Goal: Transaction & Acquisition: Purchase product/service

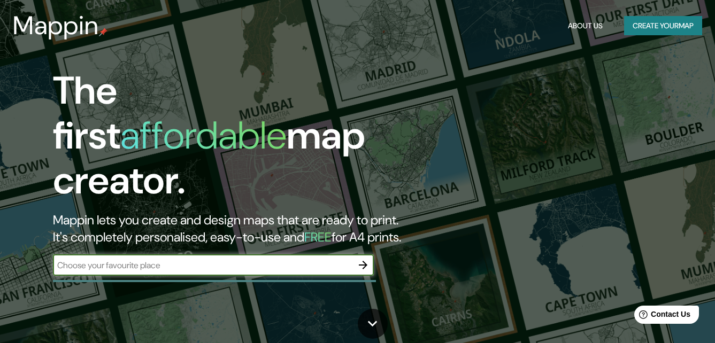
click at [648, 27] on button "Create your map" at bounding box center [663, 26] width 78 height 20
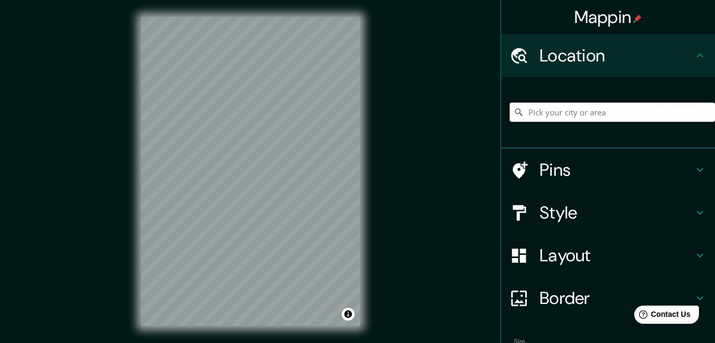
click at [606, 117] on input "Pick your city or area" at bounding box center [612, 112] width 205 height 19
click at [561, 113] on input "Pick your city or area" at bounding box center [612, 112] width 205 height 19
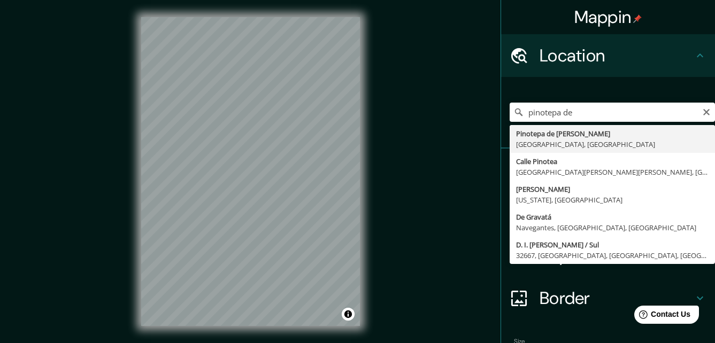
type input "Pinotepa de [PERSON_NAME], [GEOGRAPHIC_DATA], [GEOGRAPHIC_DATA]"
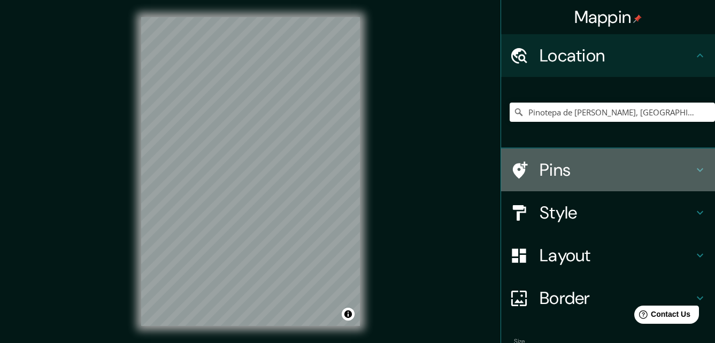
click at [583, 174] on h4 "Pins" at bounding box center [617, 169] width 154 height 21
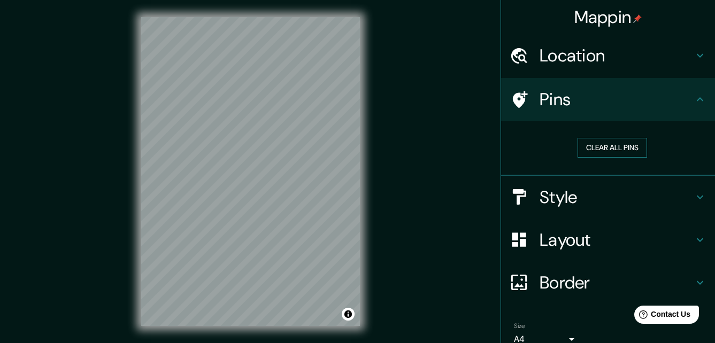
click at [594, 152] on button "Clear all pins" at bounding box center [613, 148] width 70 height 20
click at [587, 212] on div "Style" at bounding box center [608, 197] width 214 height 43
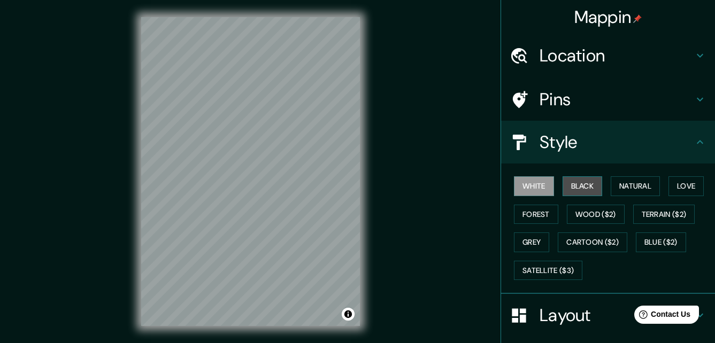
click at [568, 187] on button "Black" at bounding box center [583, 187] width 40 height 20
click at [538, 185] on button "White" at bounding box center [534, 187] width 40 height 20
click at [627, 185] on button "Natural" at bounding box center [635, 187] width 49 height 20
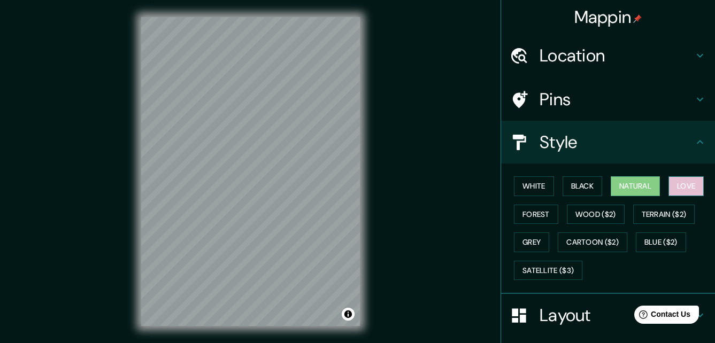
click at [672, 186] on button "Love" at bounding box center [686, 187] width 35 height 20
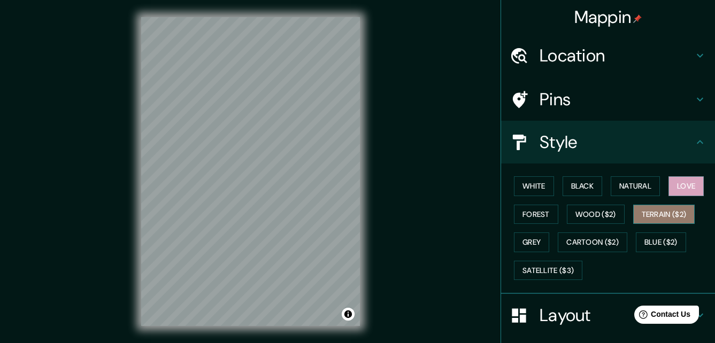
click at [662, 212] on button "Terrain ($2)" at bounding box center [664, 215] width 62 height 20
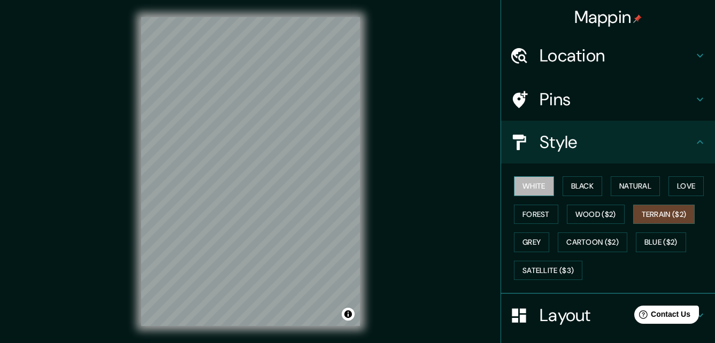
click at [545, 191] on button "White" at bounding box center [534, 187] width 40 height 20
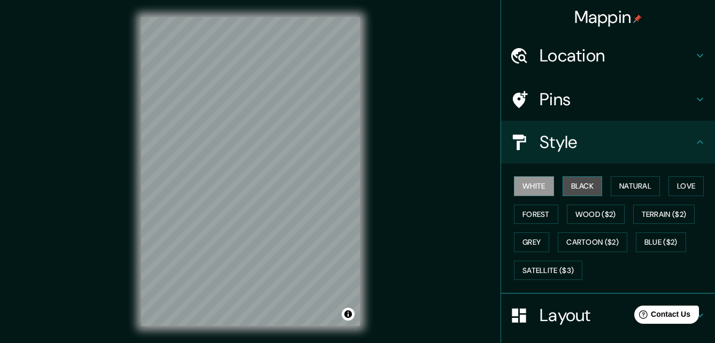
click at [573, 188] on button "Black" at bounding box center [583, 187] width 40 height 20
click at [501, 181] on div "White Black Natural Love Forest Wood ($2) Terrain ($2) Grey Cartoon ($2) Blue (…" at bounding box center [608, 229] width 214 height 131
click at [521, 180] on button "White" at bounding box center [534, 187] width 40 height 20
click at [616, 185] on button "Natural" at bounding box center [635, 187] width 49 height 20
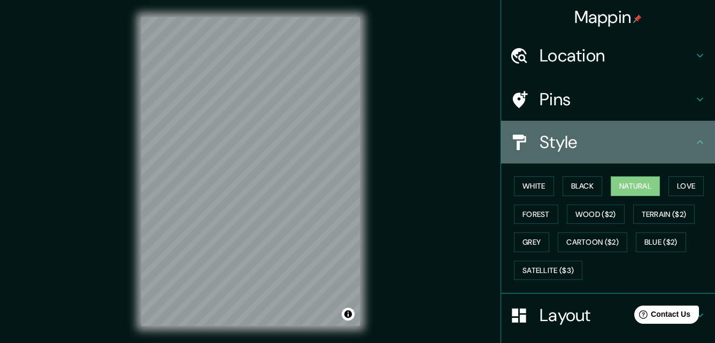
click at [694, 147] on icon at bounding box center [700, 142] width 13 height 13
click at [694, 144] on icon at bounding box center [700, 142] width 13 height 13
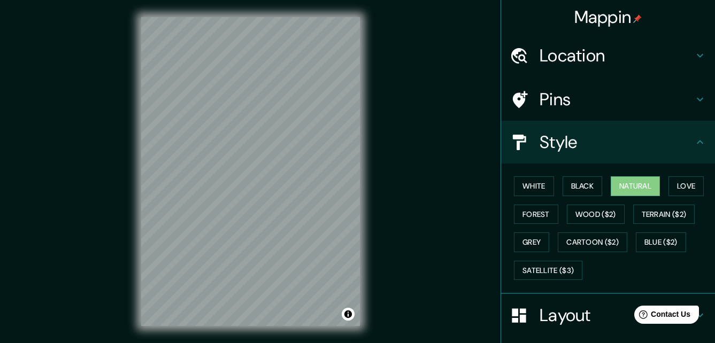
click at [694, 140] on icon at bounding box center [700, 142] width 13 height 13
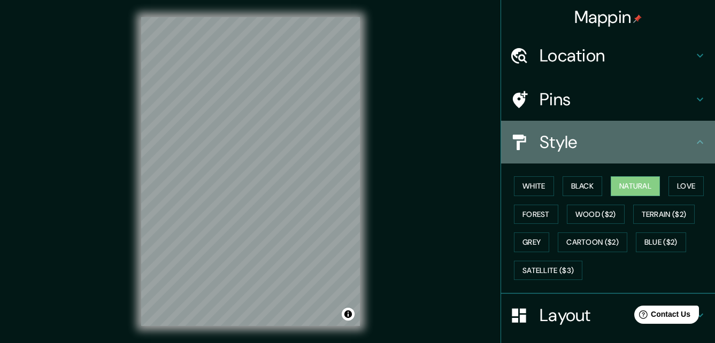
click at [694, 138] on icon at bounding box center [700, 142] width 13 height 13
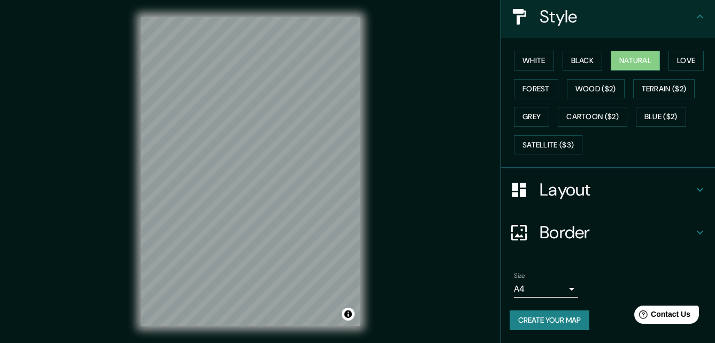
click at [692, 198] on div "Layout" at bounding box center [608, 189] width 214 height 43
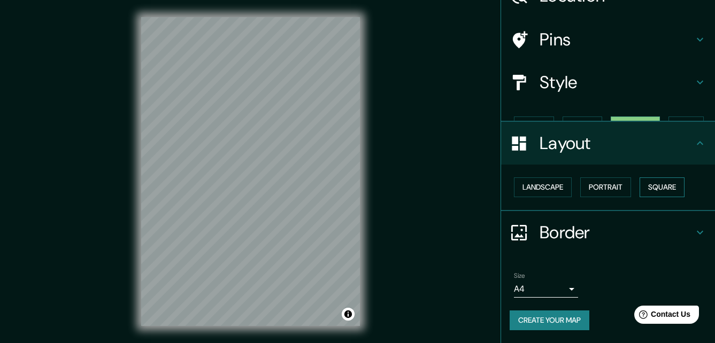
scroll to position [41, 0]
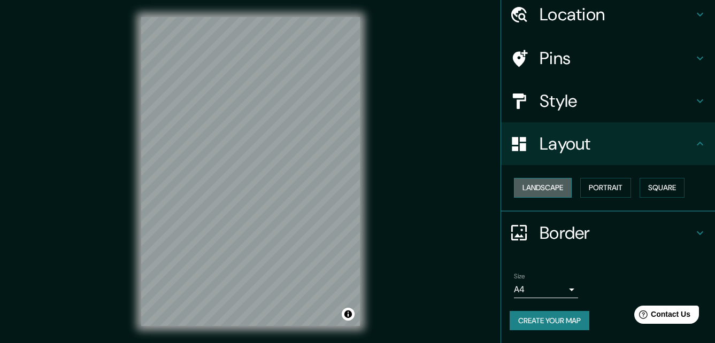
click at [534, 187] on button "Landscape" at bounding box center [543, 188] width 58 height 20
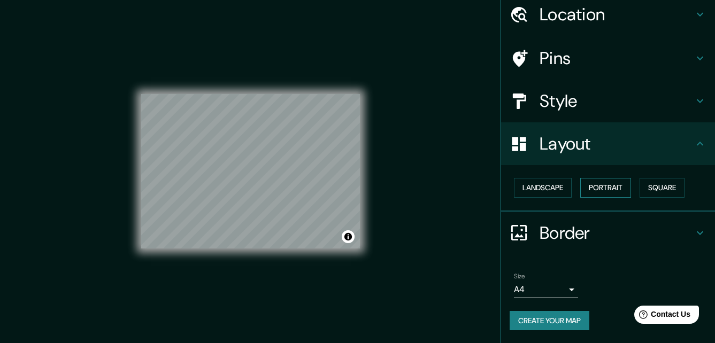
click at [589, 191] on button "Portrait" at bounding box center [605, 188] width 51 height 20
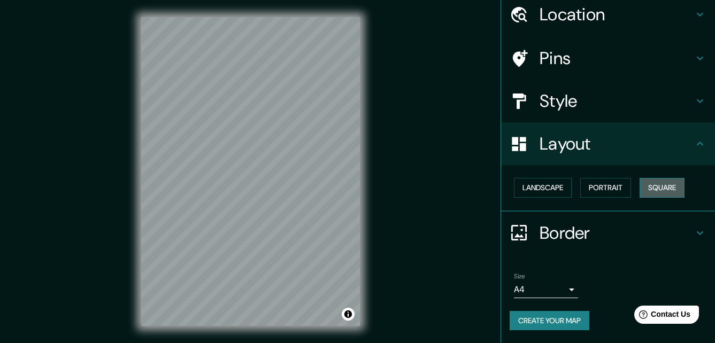
click at [653, 191] on button "Square" at bounding box center [662, 188] width 45 height 20
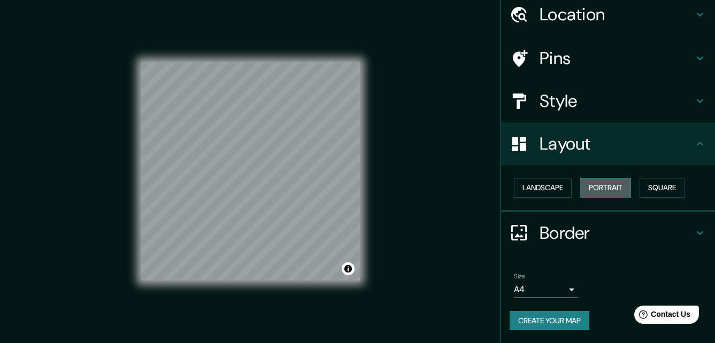
click at [612, 189] on button "Portrait" at bounding box center [605, 188] width 51 height 20
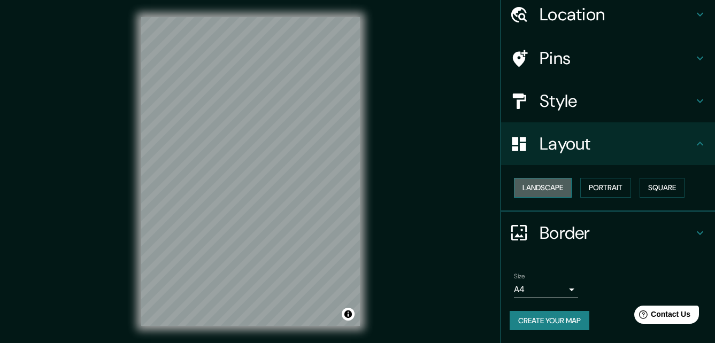
click at [544, 190] on button "Landscape" at bounding box center [543, 188] width 58 height 20
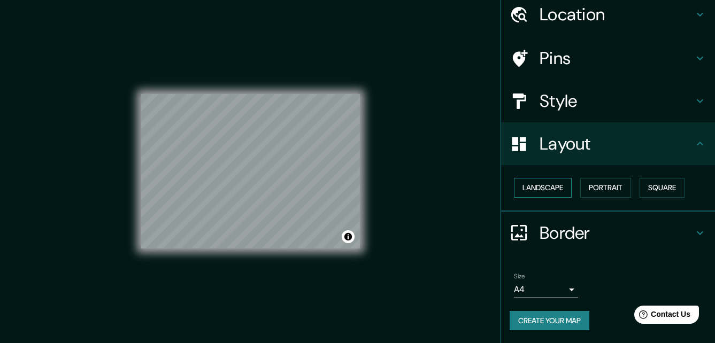
click at [544, 190] on button "Landscape" at bounding box center [543, 188] width 58 height 20
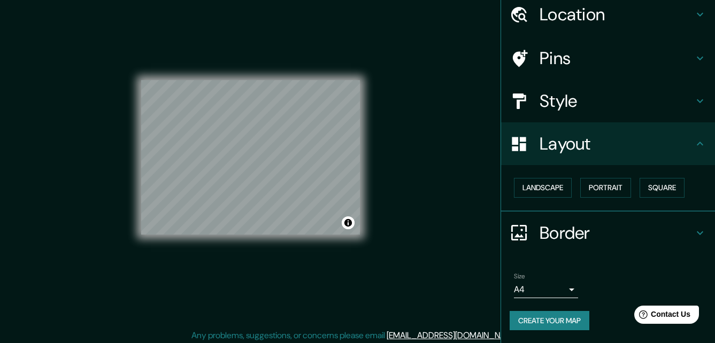
scroll to position [17, 0]
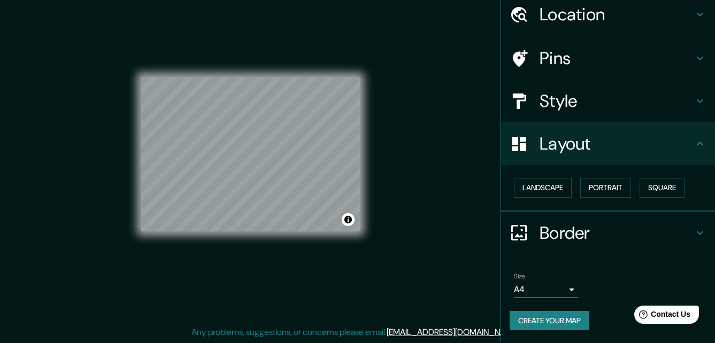
click at [650, 232] on h4 "Border" at bounding box center [617, 233] width 154 height 21
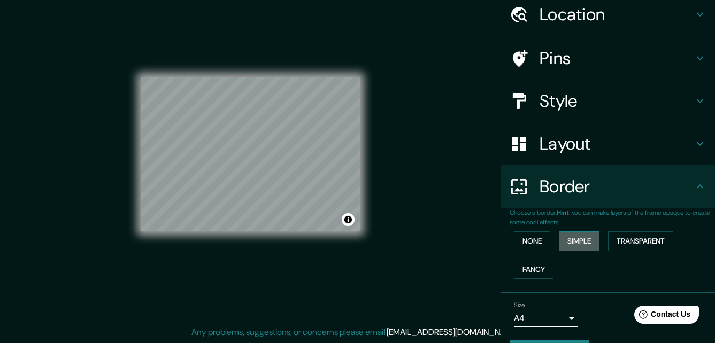
click at [580, 246] on button "Simple" at bounding box center [579, 242] width 41 height 20
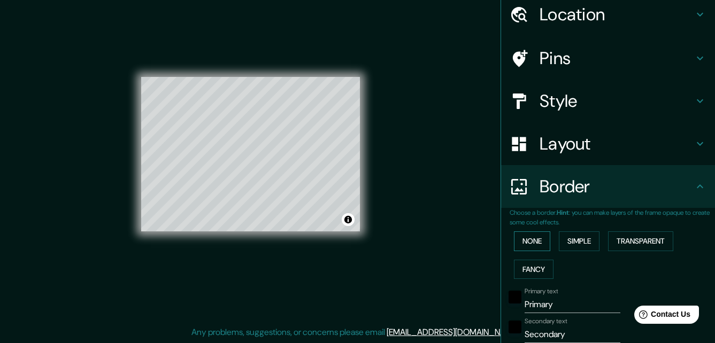
click at [538, 239] on button "None" at bounding box center [532, 242] width 36 height 20
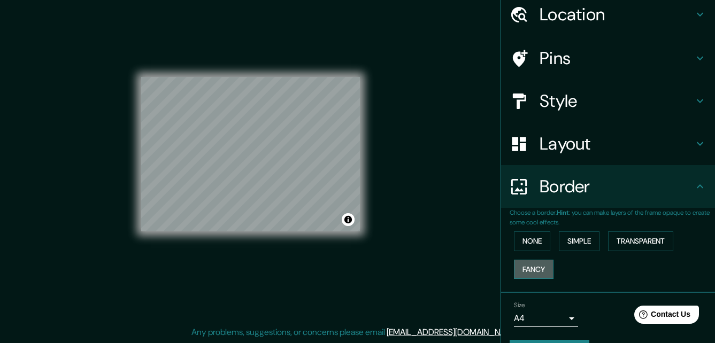
click at [528, 270] on button "Fancy" at bounding box center [534, 270] width 40 height 20
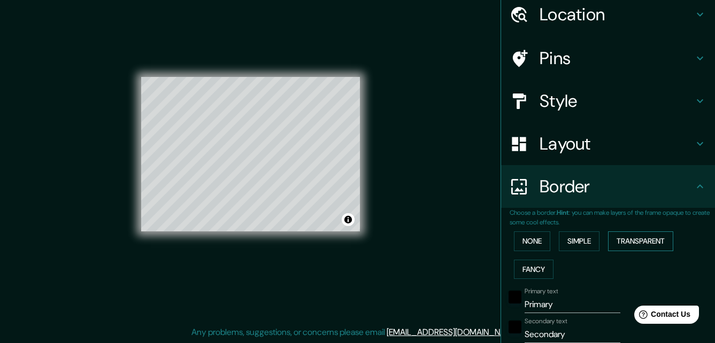
click at [633, 240] on button "Transparent" at bounding box center [640, 242] width 65 height 20
click at [522, 242] on button "None" at bounding box center [532, 242] width 36 height 20
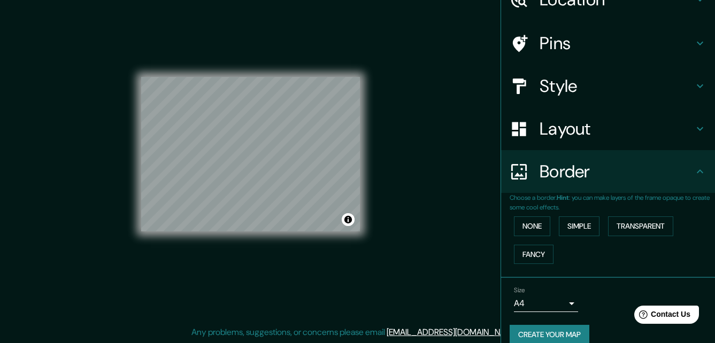
scroll to position [71, 0]
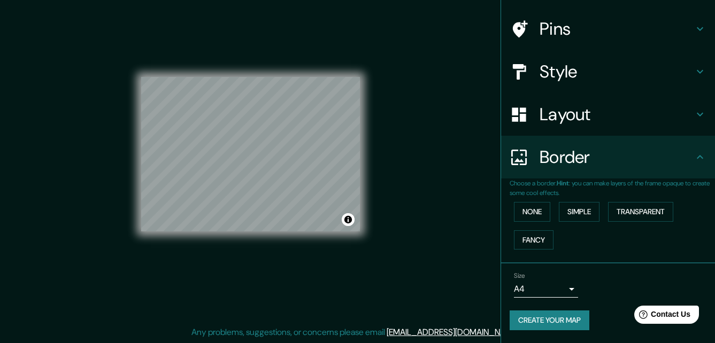
drag, startPoint x: 545, startPoint y: 278, endPoint x: 547, endPoint y: 286, distance: 8.3
click at [547, 286] on div "Size A4 single" at bounding box center [546, 285] width 64 height 26
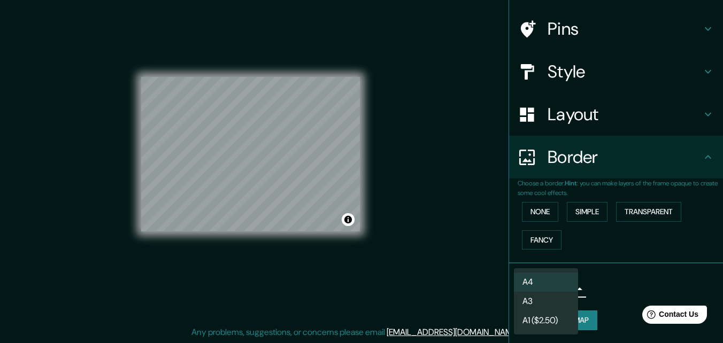
click at [550, 289] on body "Mappin Location Pinotepa de [PERSON_NAME], [GEOGRAPHIC_DATA], [GEOGRAPHIC_DATA]…" at bounding box center [361, 154] width 723 height 343
click at [556, 300] on li "A3" at bounding box center [546, 301] width 64 height 19
click at [557, 290] on body "Mappin Location Pinotepa de [PERSON_NAME], [GEOGRAPHIC_DATA], [GEOGRAPHIC_DATA]…" at bounding box center [361, 154] width 723 height 343
drag, startPoint x: 554, startPoint y: 276, endPoint x: 556, endPoint y: 289, distance: 13.5
click at [554, 275] on li "A4" at bounding box center [546, 282] width 64 height 19
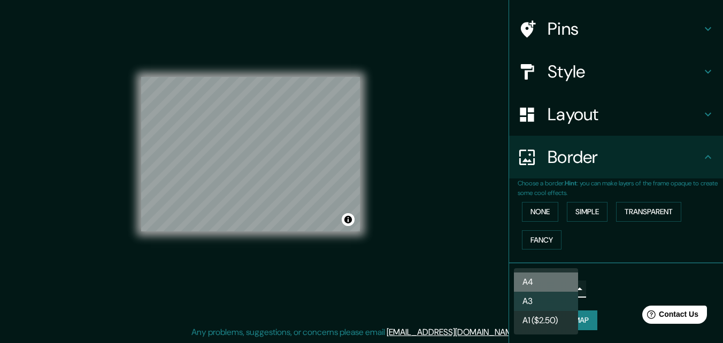
type input "single"
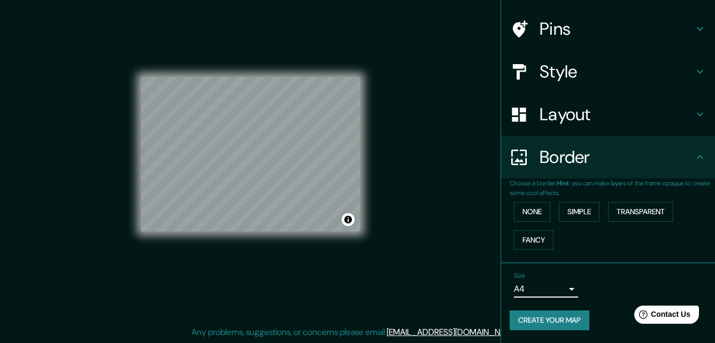
click at [576, 318] on button "Create your map" at bounding box center [550, 321] width 80 height 20
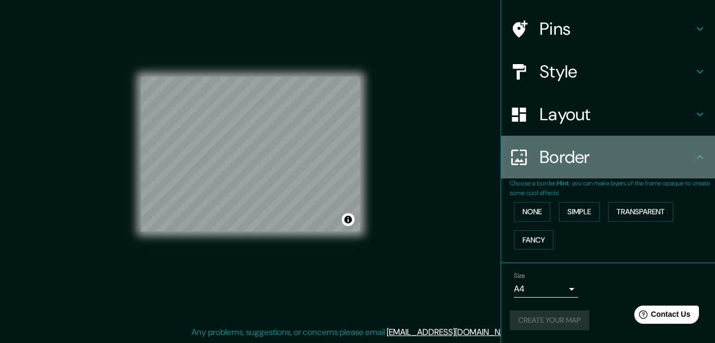
click at [612, 163] on h4 "Border" at bounding box center [617, 157] width 154 height 21
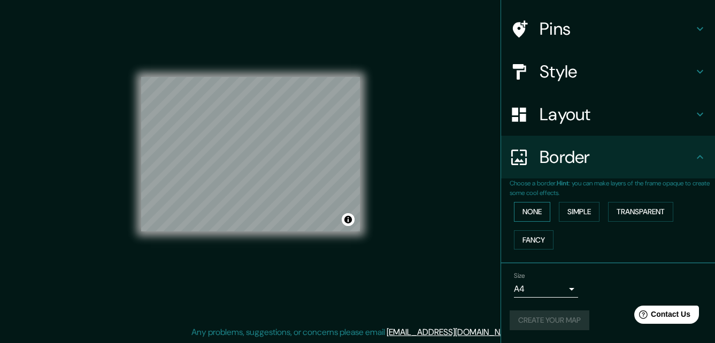
click at [530, 218] on button "None" at bounding box center [532, 212] width 36 height 20
click at [566, 113] on h4 "Layout" at bounding box center [617, 114] width 154 height 21
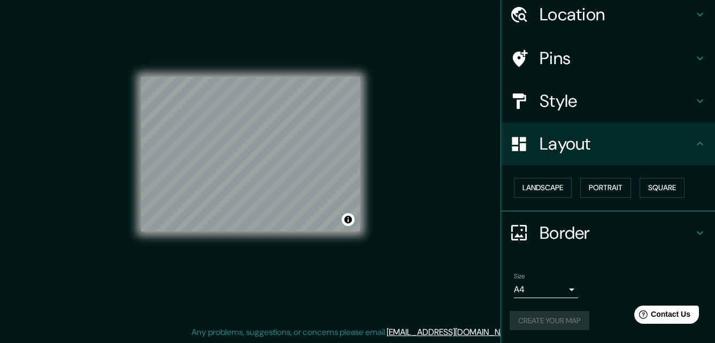
scroll to position [41, 0]
click at [542, 193] on button "Landscape" at bounding box center [543, 188] width 58 height 20
click at [616, 195] on button "Portrait" at bounding box center [605, 188] width 51 height 20
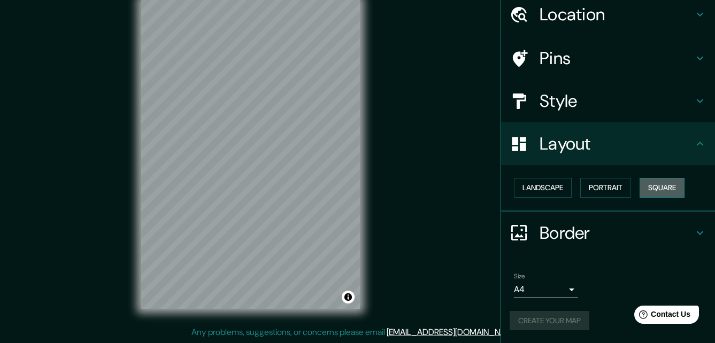
click at [656, 187] on button "Square" at bounding box center [662, 188] width 45 height 20
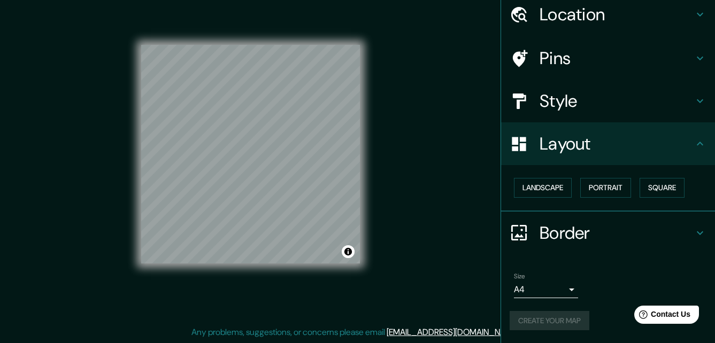
click at [561, 99] on h4 "Style" at bounding box center [617, 100] width 154 height 21
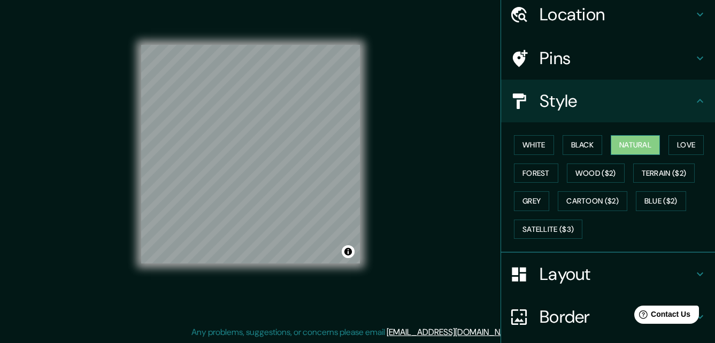
drag, startPoint x: 532, startPoint y: 152, endPoint x: 613, endPoint y: 149, distance: 81.4
click at [613, 149] on div "White Black Natural Love Forest Wood ($2) Terrain ($2) Grey Cartoon ($2) Blue (…" at bounding box center [612, 187] width 205 height 112
click at [655, 58] on h4 "Pins" at bounding box center [617, 58] width 154 height 21
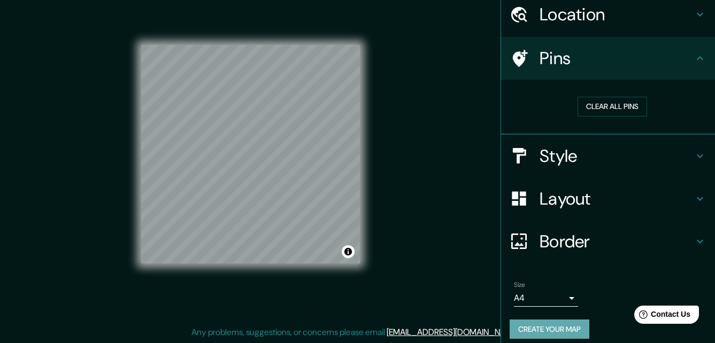
click at [551, 323] on button "Create your map" at bounding box center [550, 330] width 80 height 20
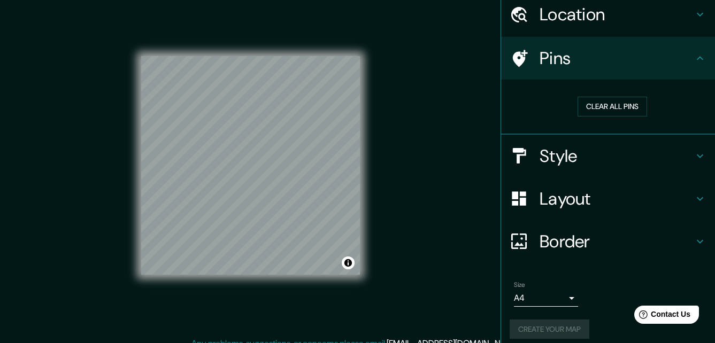
scroll to position [0, 0]
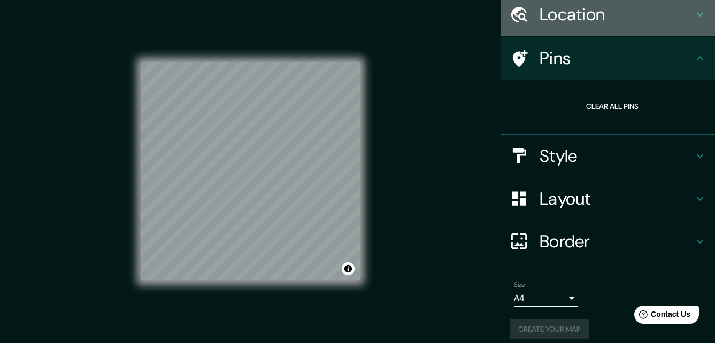
click at [685, 12] on h4 "Location" at bounding box center [617, 14] width 154 height 21
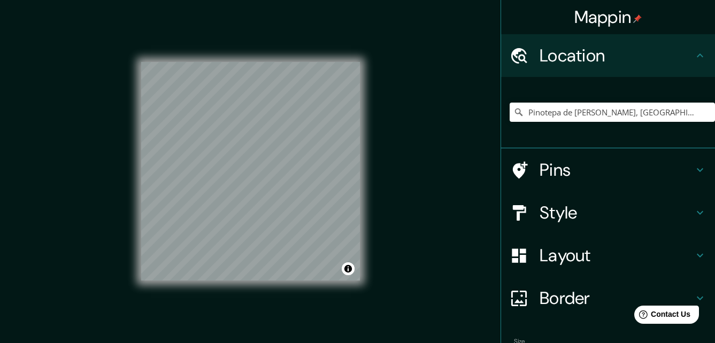
click at [694, 52] on icon at bounding box center [700, 55] width 13 height 13
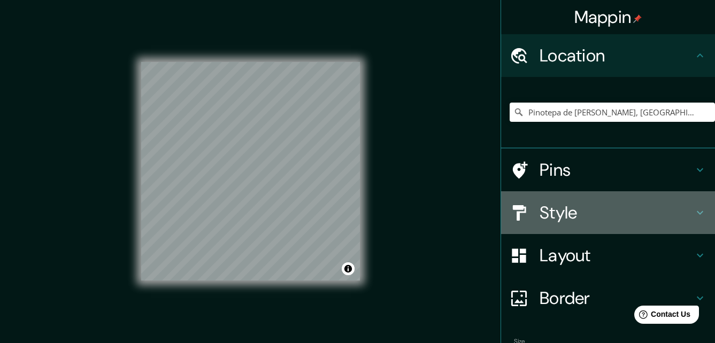
drag, startPoint x: 363, startPoint y: 171, endPoint x: 556, endPoint y: 223, distance: 199.9
click at [556, 223] on h4 "Style" at bounding box center [617, 212] width 154 height 21
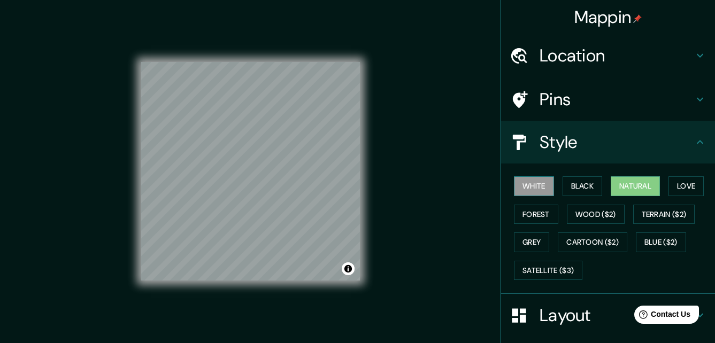
click at [536, 188] on button "White" at bounding box center [534, 187] width 40 height 20
click at [576, 186] on button "Black" at bounding box center [583, 187] width 40 height 20
click at [612, 187] on button "Natural" at bounding box center [635, 187] width 49 height 20
click at [678, 44] on div "Location" at bounding box center [608, 55] width 214 height 43
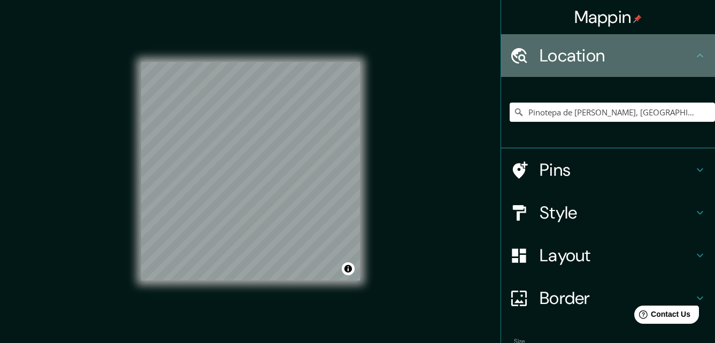
click at [678, 44] on div "Location" at bounding box center [608, 55] width 214 height 43
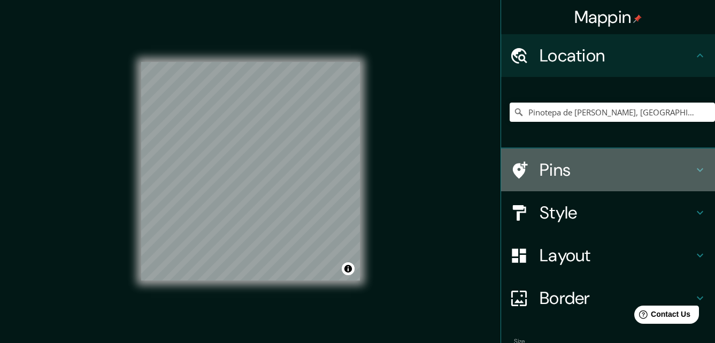
click at [664, 162] on h4 "Pins" at bounding box center [617, 169] width 154 height 21
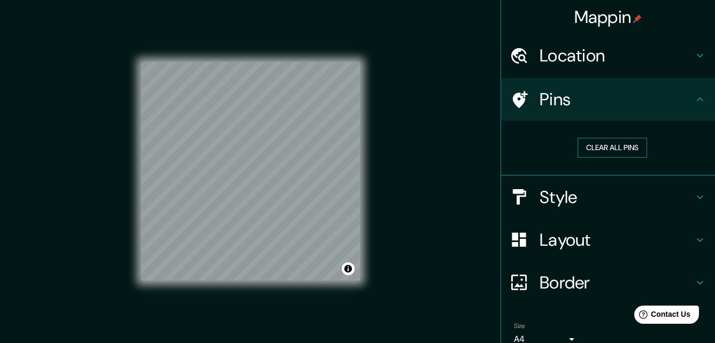
click at [629, 153] on button "Clear all pins" at bounding box center [613, 148] width 70 height 20
click at [635, 194] on h4 "Style" at bounding box center [617, 197] width 154 height 21
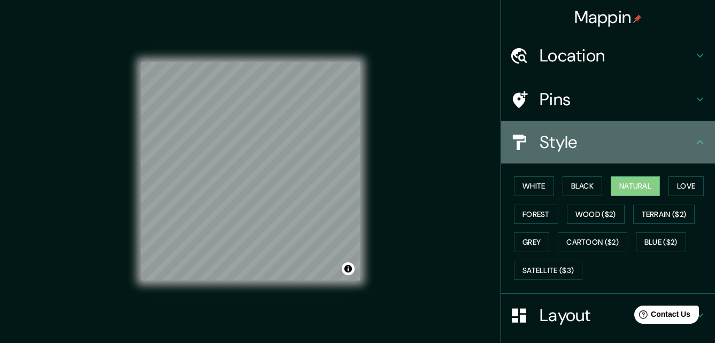
click at [675, 137] on h4 "Style" at bounding box center [617, 142] width 154 height 21
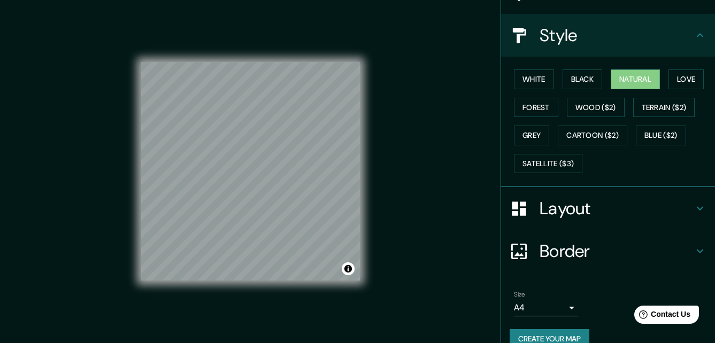
scroll to position [126, 0]
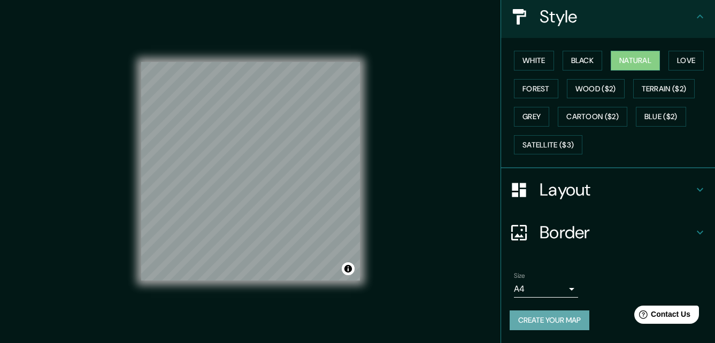
click at [571, 323] on button "Create your map" at bounding box center [550, 321] width 80 height 20
click at [573, 191] on h4 "Layout" at bounding box center [617, 189] width 154 height 21
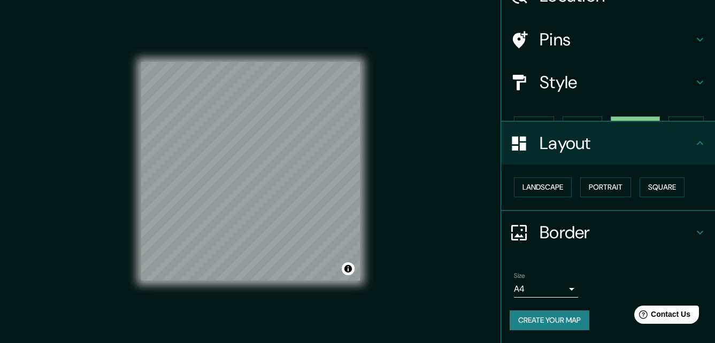
scroll to position [41, 0]
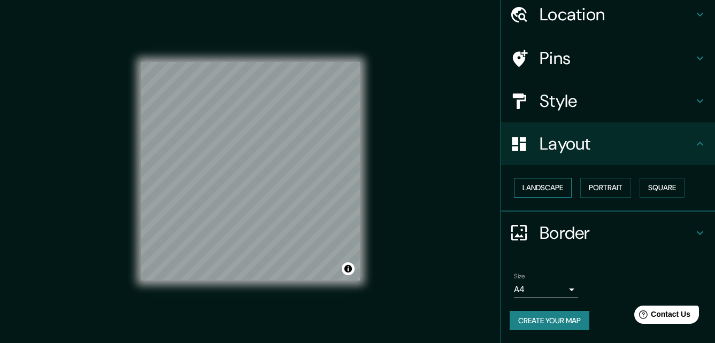
click at [547, 187] on button "Landscape" at bounding box center [543, 188] width 58 height 20
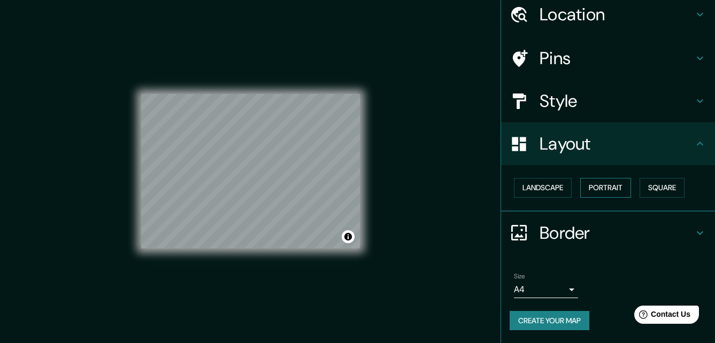
click at [610, 188] on button "Portrait" at bounding box center [605, 188] width 51 height 20
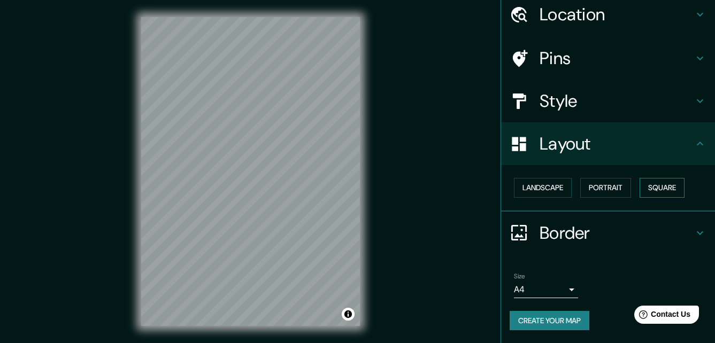
click at [650, 188] on button "Square" at bounding box center [662, 188] width 45 height 20
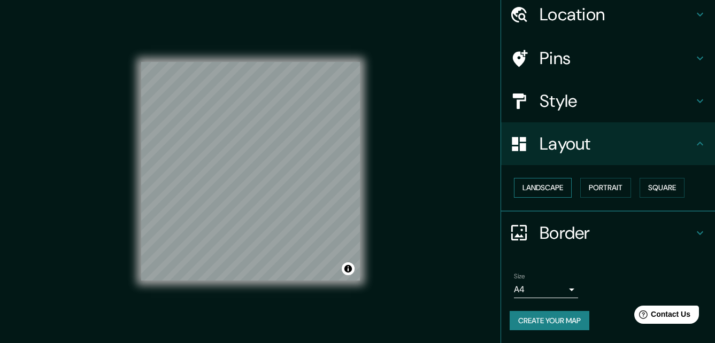
click at [548, 190] on button "Landscape" at bounding box center [543, 188] width 58 height 20
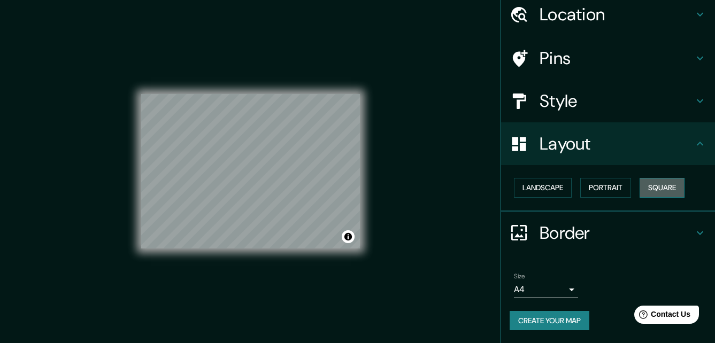
click at [667, 191] on button "Square" at bounding box center [662, 188] width 45 height 20
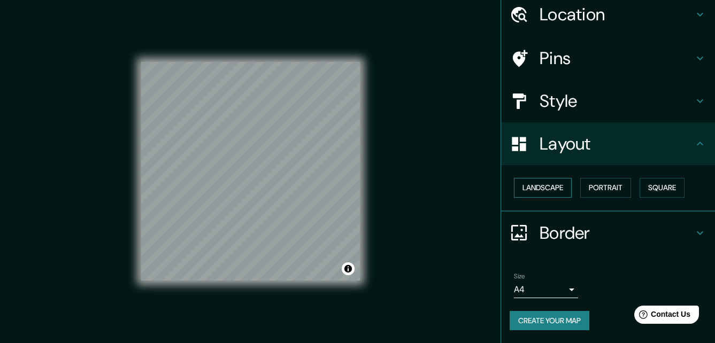
click at [549, 186] on button "Landscape" at bounding box center [543, 188] width 58 height 20
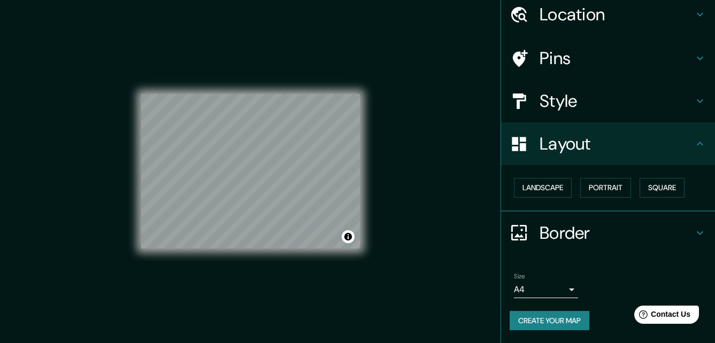
click at [540, 61] on h4 "Pins" at bounding box center [617, 58] width 154 height 21
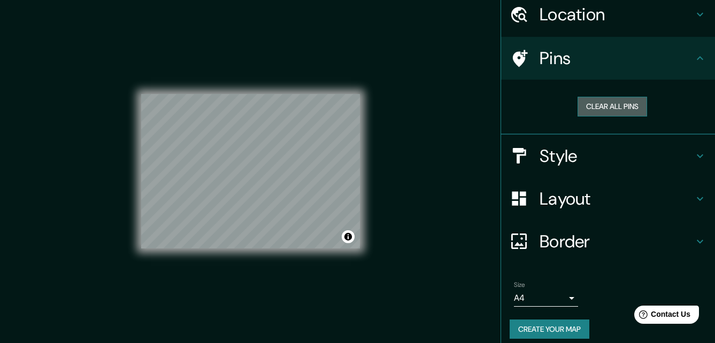
click at [579, 104] on button "Clear all pins" at bounding box center [613, 107] width 70 height 20
click at [601, 106] on button "Clear all pins" at bounding box center [613, 107] width 70 height 20
click at [243, 175] on div at bounding box center [244, 174] width 9 height 9
click at [613, 97] on button "Clear all pins" at bounding box center [613, 107] width 70 height 20
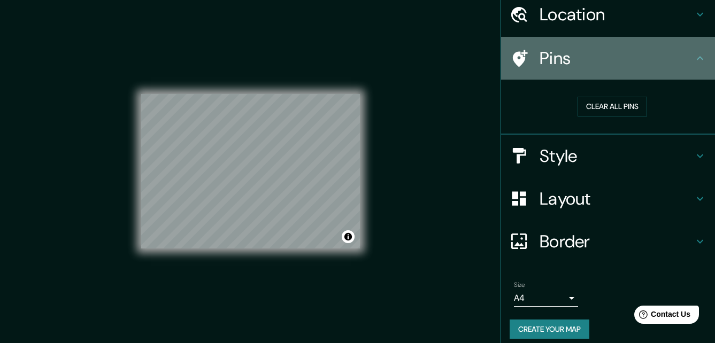
click at [695, 63] on icon at bounding box center [700, 58] width 13 height 13
click at [694, 57] on icon at bounding box center [700, 58] width 13 height 13
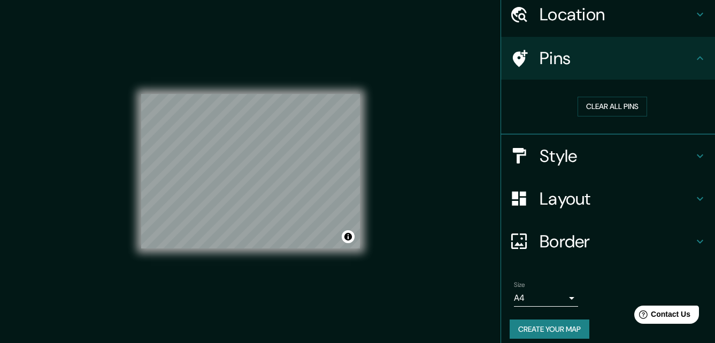
click at [513, 59] on icon at bounding box center [520, 58] width 15 height 17
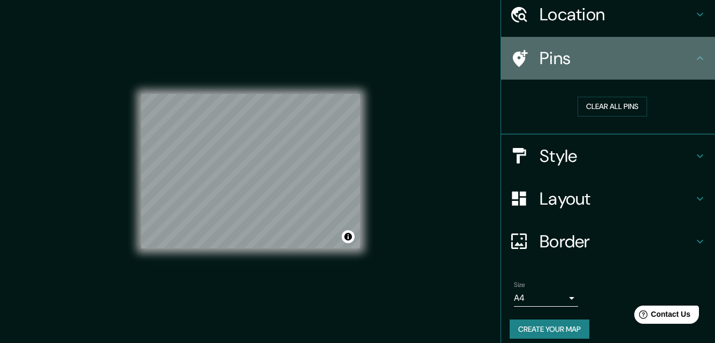
click at [507, 75] on div "Pins" at bounding box center [608, 58] width 214 height 43
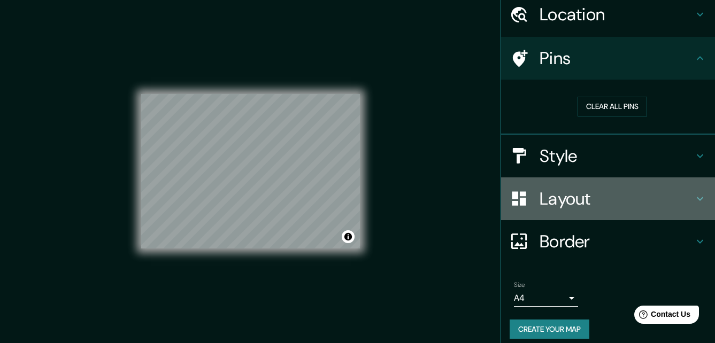
click at [562, 188] on h4 "Layout" at bounding box center [617, 198] width 154 height 21
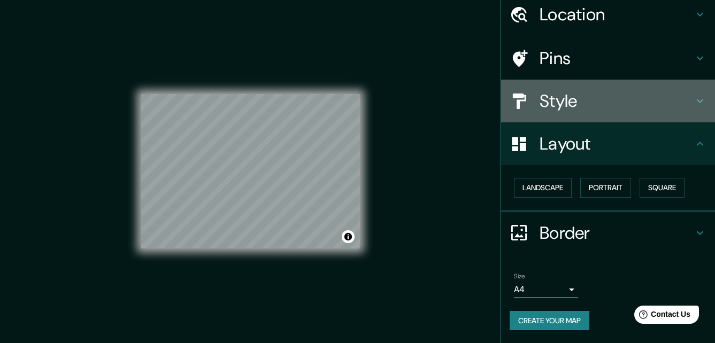
click at [560, 111] on h4 "Style" at bounding box center [617, 100] width 154 height 21
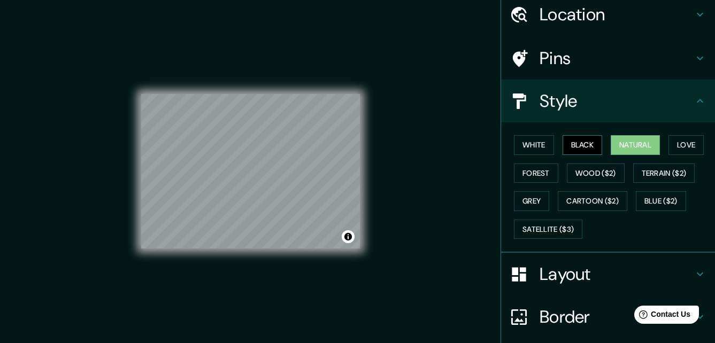
click at [570, 144] on button "Black" at bounding box center [583, 145] width 40 height 20
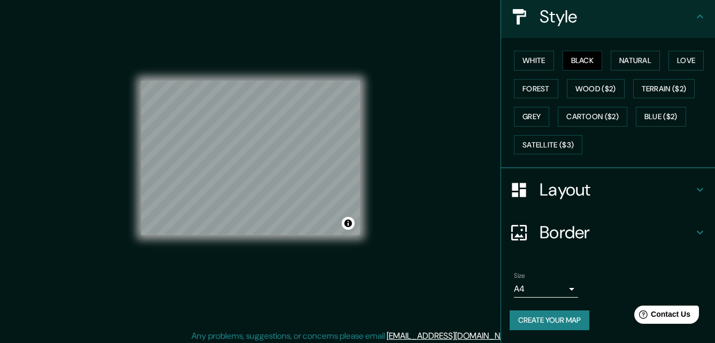
scroll to position [17, 0]
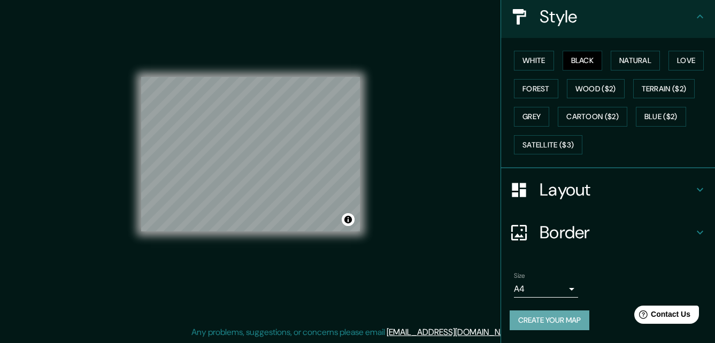
click at [543, 318] on button "Create your map" at bounding box center [550, 321] width 80 height 20
